Goal: Task Accomplishment & Management: Complete application form

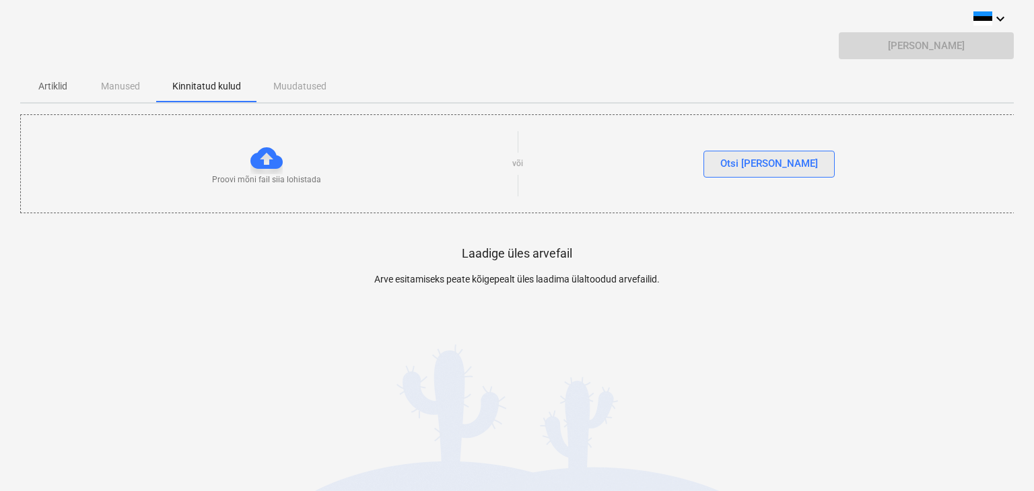
click at [777, 170] on div "Otsi [PERSON_NAME]" at bounding box center [769, 164] width 98 height 18
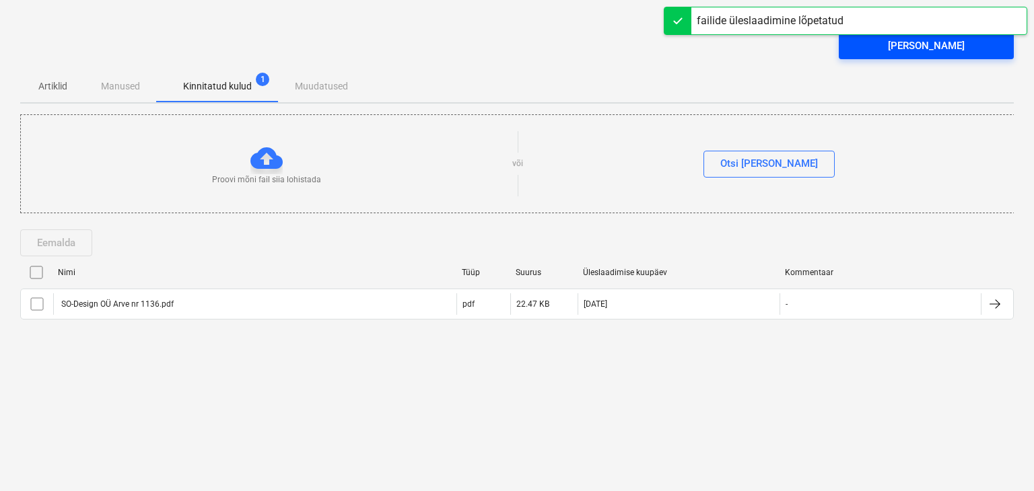
click at [907, 50] on div "[PERSON_NAME]" at bounding box center [926, 46] width 77 height 18
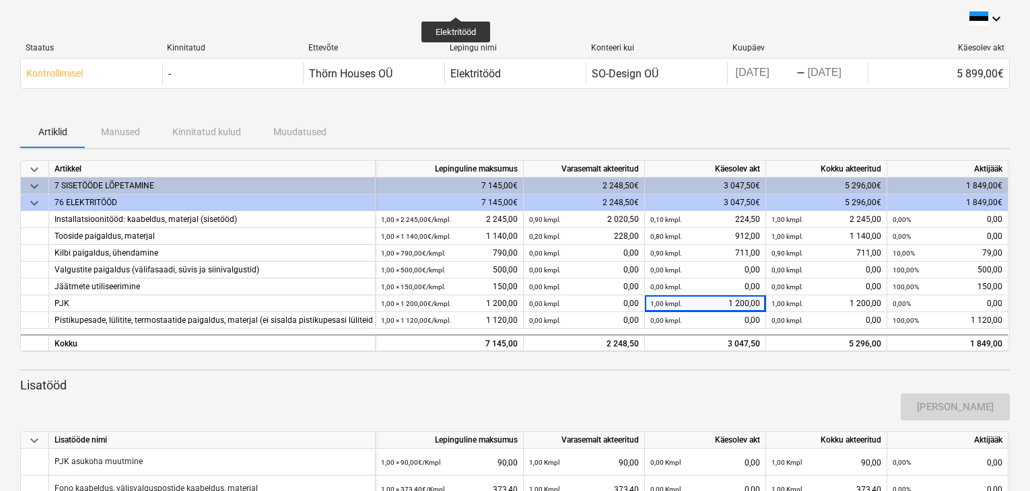
scroll to position [281, 0]
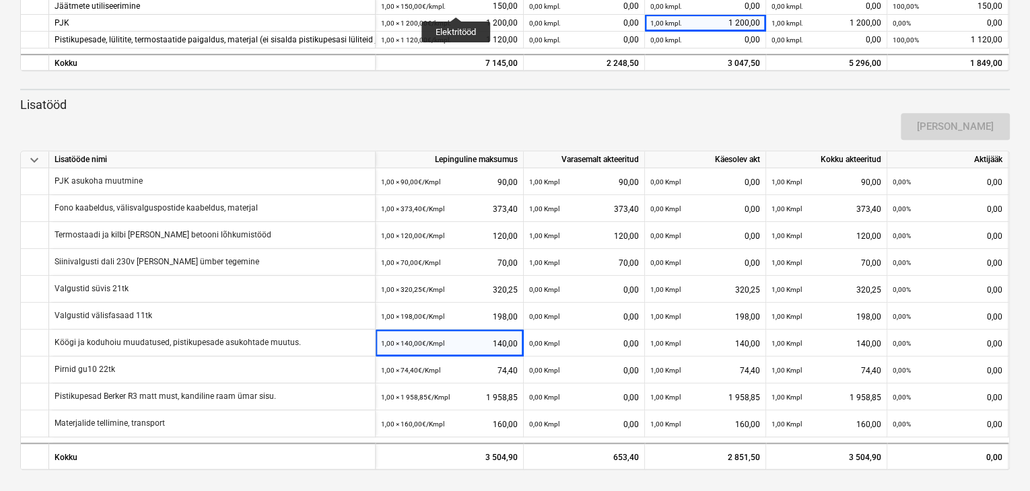
click at [351, 125] on div "Lisa lisatöö" at bounding box center [515, 127] width 1000 height 38
